Goal: Information Seeking & Learning: Learn about a topic

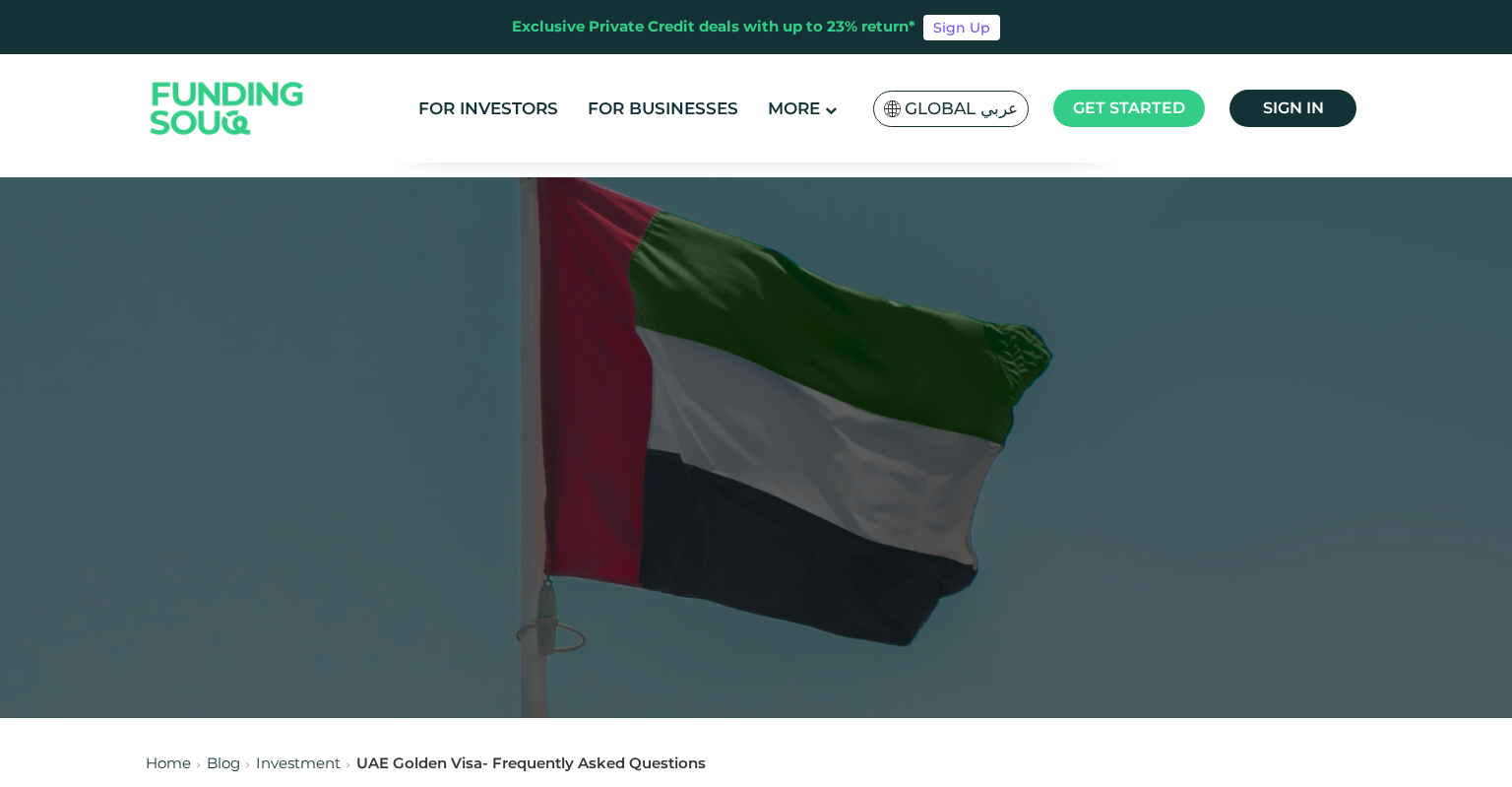
scroll to position [935, 0]
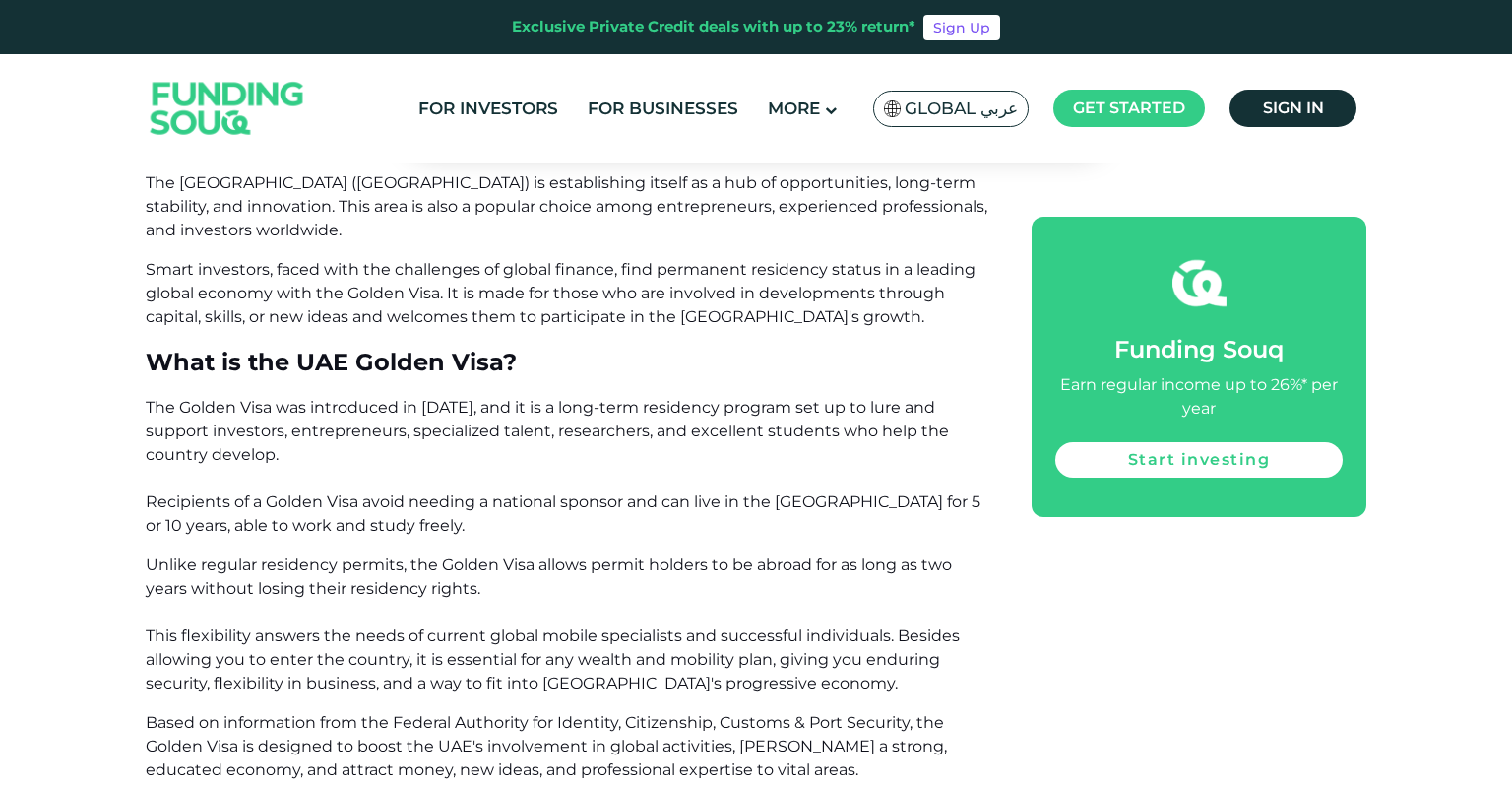
click at [423, 510] on span "The Golden Visa was introduced in [DATE], and it is a long-term residency progr…" at bounding box center [563, 465] width 835 height 136
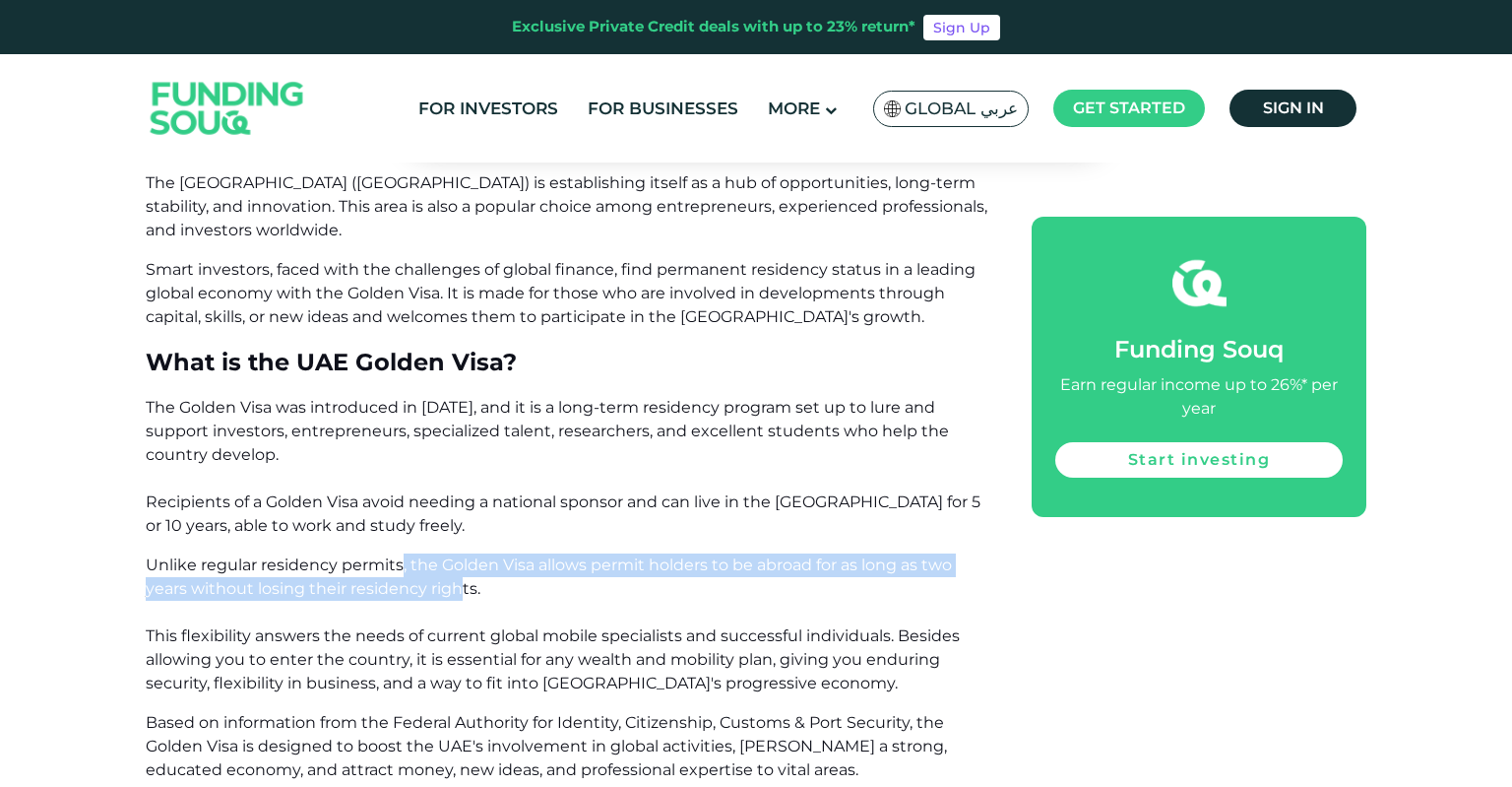
drag, startPoint x: 403, startPoint y: 565, endPoint x: 458, endPoint y: 584, distance: 58.2
click at [458, 584] on span "Unlike regular residency permits, the Golden Visa allows permit holders to be a…" at bounding box center [552, 623] width 814 height 136
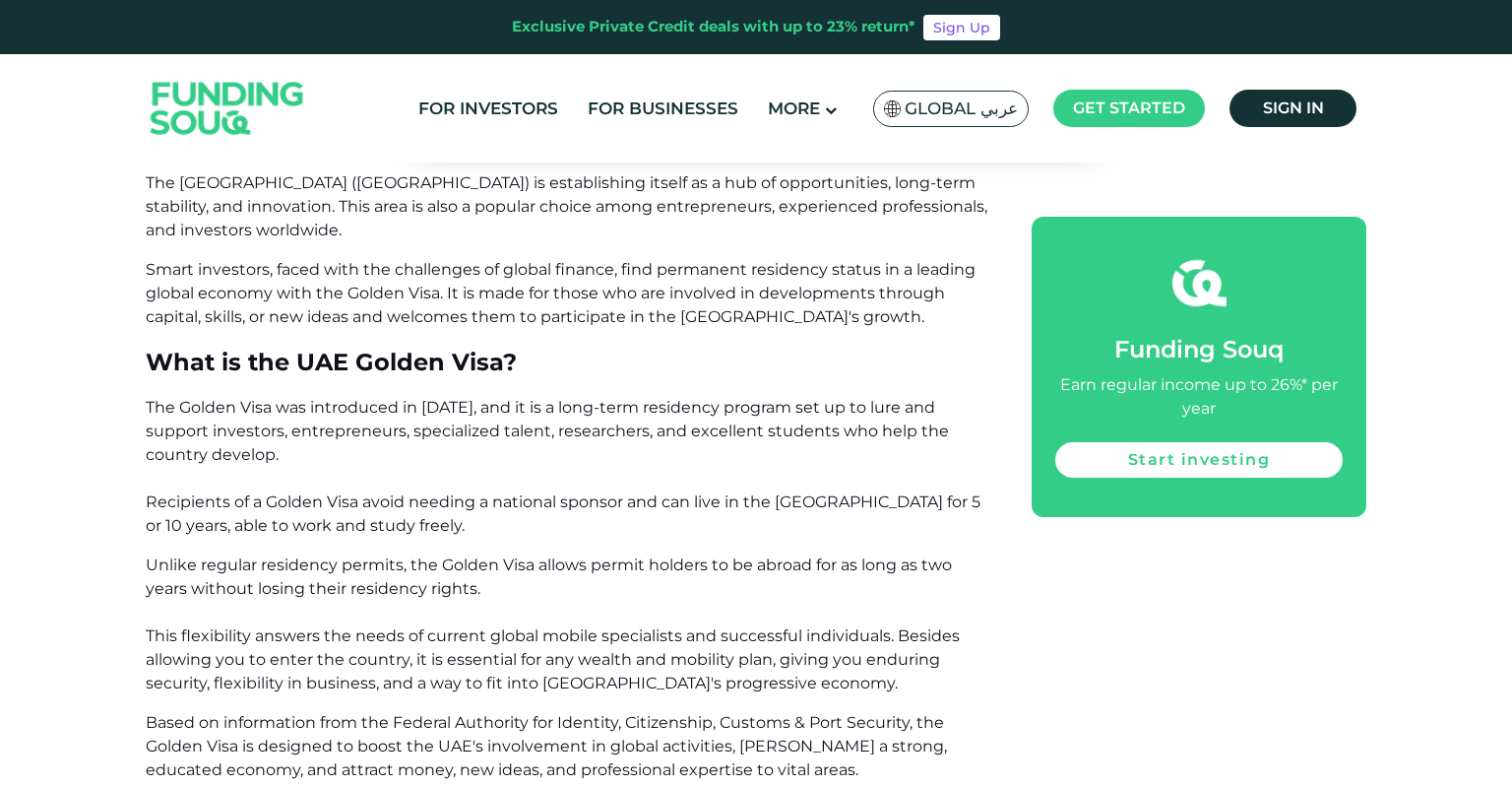
click at [540, 593] on p "Unlike regular residency permits, the Golden Visa allows permit holders to be a…" at bounding box center [566, 624] width 842 height 141
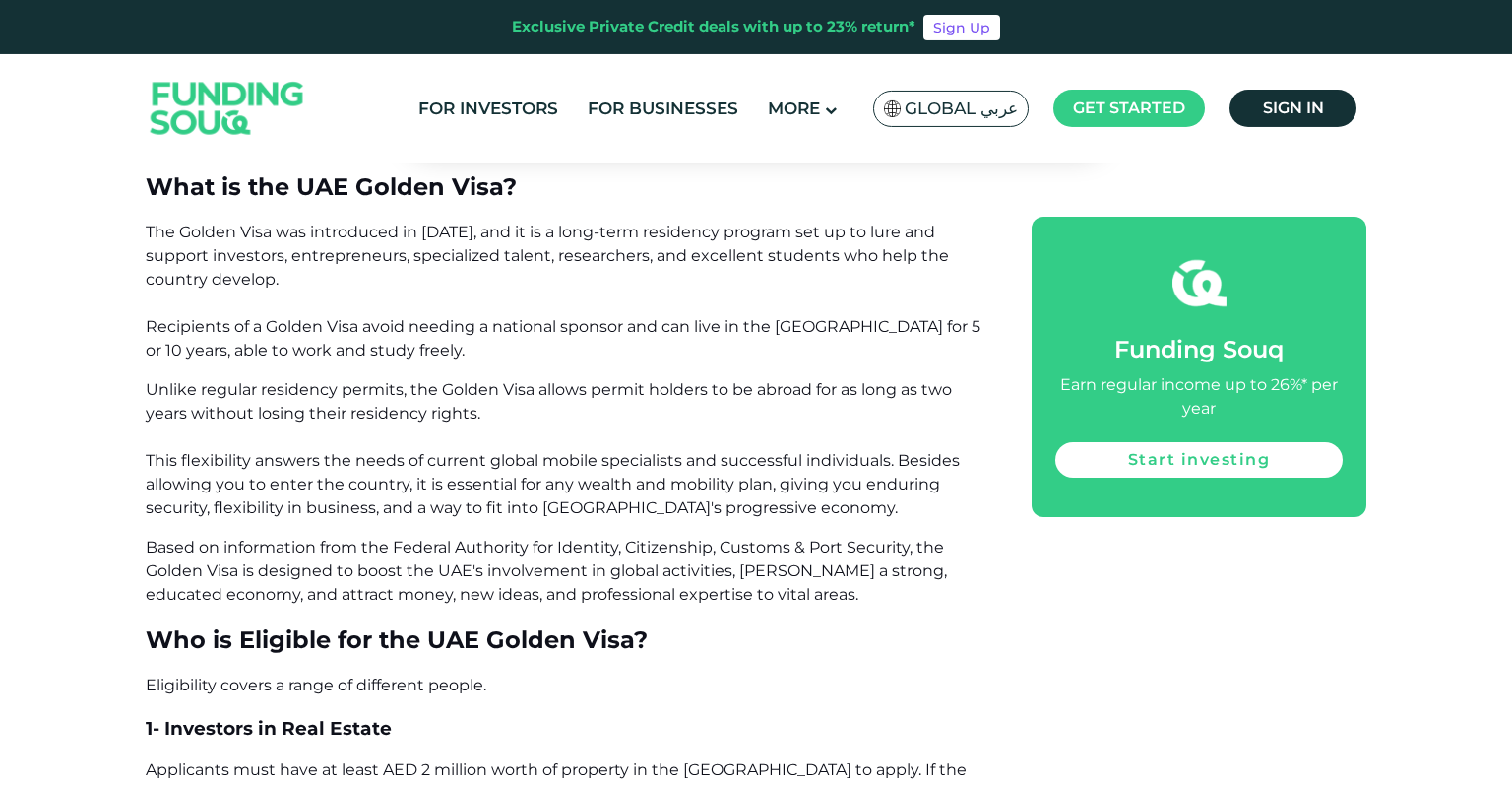
scroll to position [1247, 0]
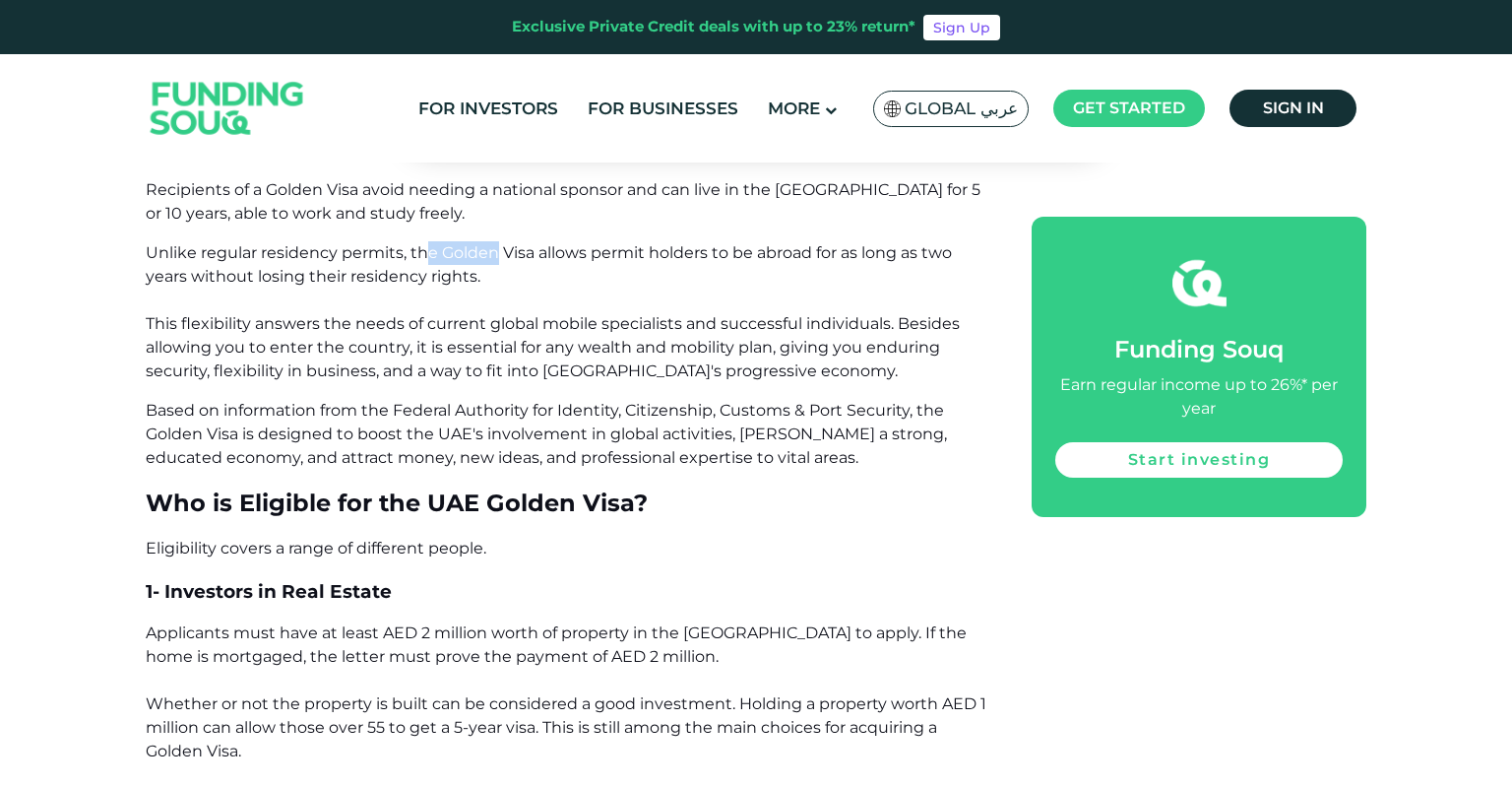
drag, startPoint x: 426, startPoint y: 253, endPoint x: 494, endPoint y: 258, distance: 68.2
click at [494, 258] on span "Unlike regular residency permits, the Golden Visa allows permit holders to be a…" at bounding box center [552, 311] width 814 height 136
click at [554, 294] on p "Unlike regular residency permits, the Golden Visa allows permit holders to be a…" at bounding box center [566, 312] width 842 height 141
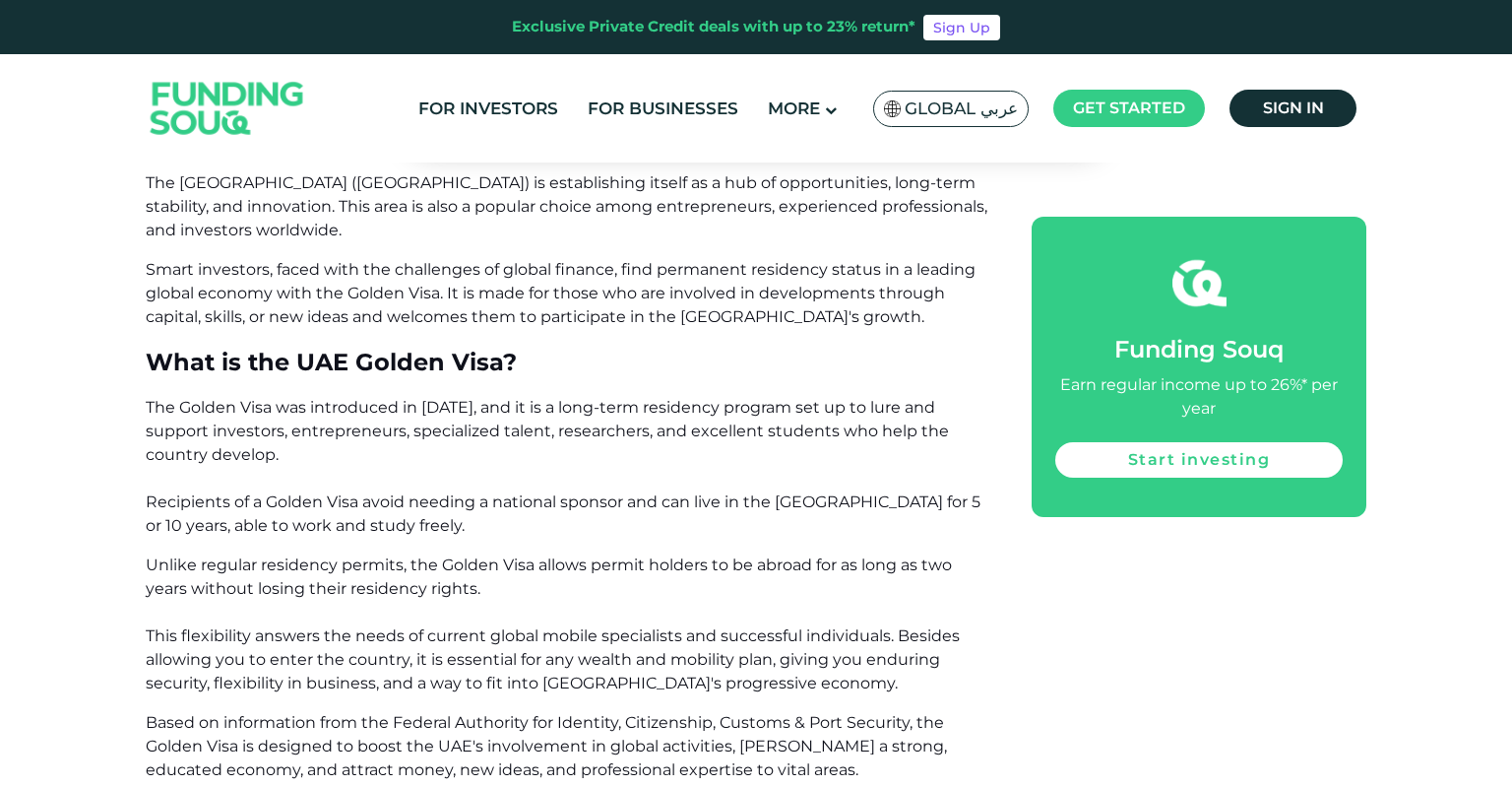
drag, startPoint x: 329, startPoint y: 568, endPoint x: 485, endPoint y: 593, distance: 158.0
click at [485, 593] on p "Unlike regular residency permits, the Golden Visa allows permit holders to be a…" at bounding box center [566, 624] width 842 height 141
